Goal: Task Accomplishment & Management: Use online tool/utility

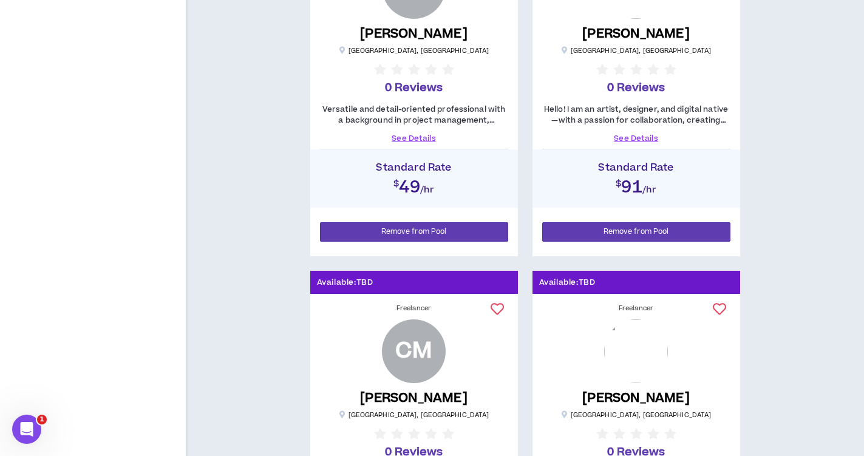
scroll to position [401, 0]
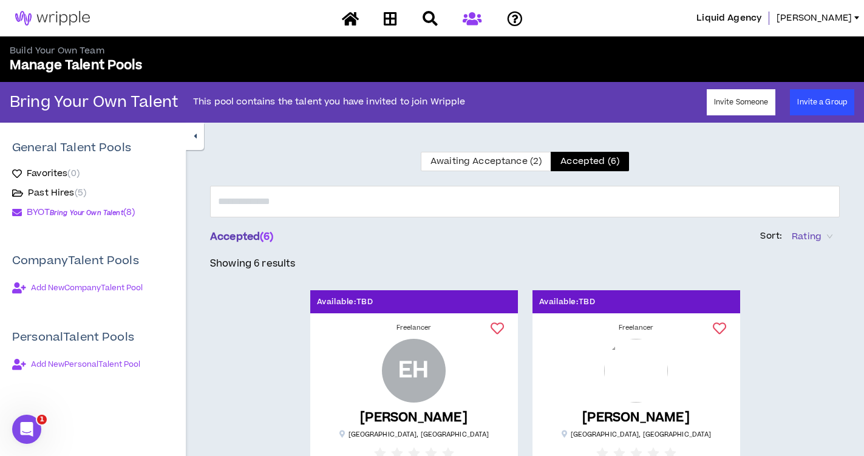
click at [132, 209] on span "( 8 )" at bounding box center [129, 212] width 12 height 13
click at [101, 213] on span "Bring Your Own Talent" at bounding box center [86, 212] width 73 height 9
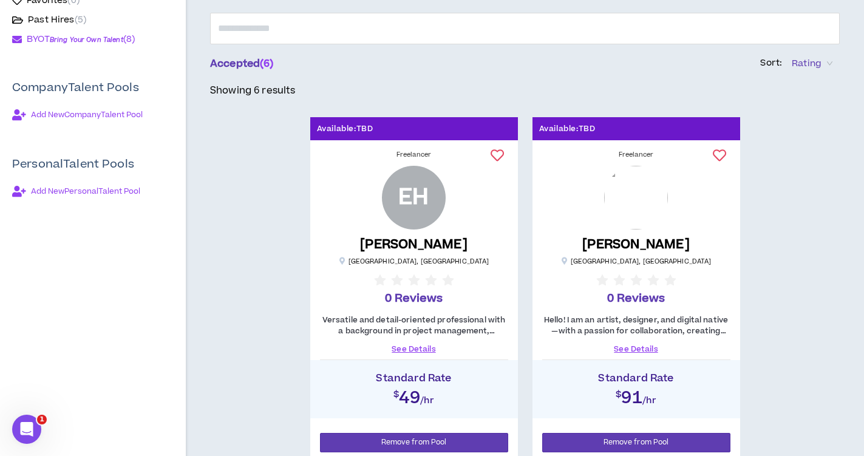
scroll to position [172, 0]
